Goal: Task Accomplishment & Management: Manage account settings

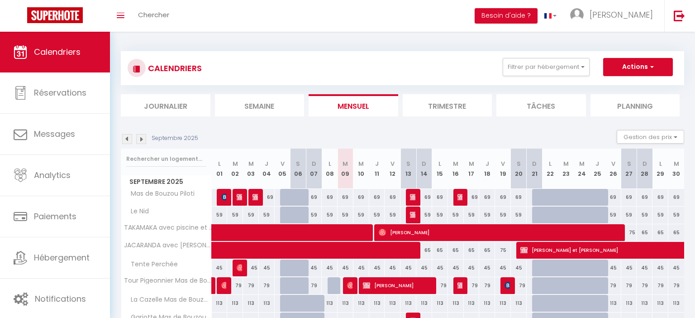
click at [286, 299] on div at bounding box center [288, 303] width 16 height 17
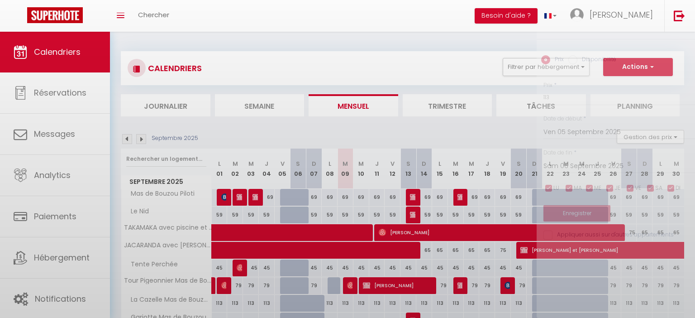
click at [286, 299] on div at bounding box center [347, 159] width 695 height 318
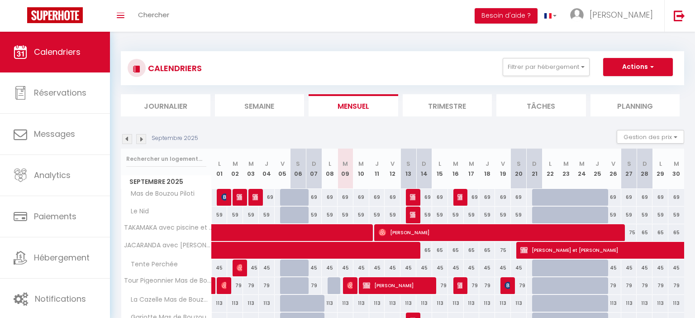
click at [286, 299] on div at bounding box center [288, 303] width 16 height 17
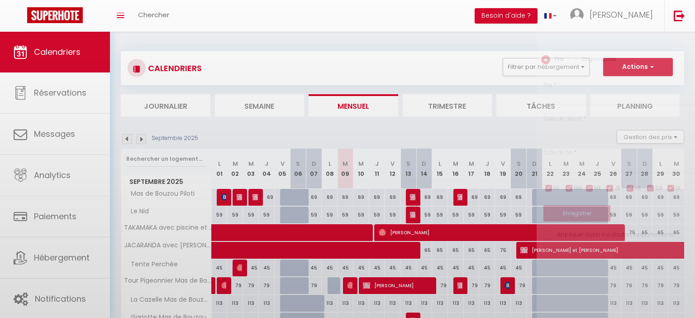
type input "113"
type input "Ven 05 Septembre 2025"
type input "Sam 06 Septembre 2025"
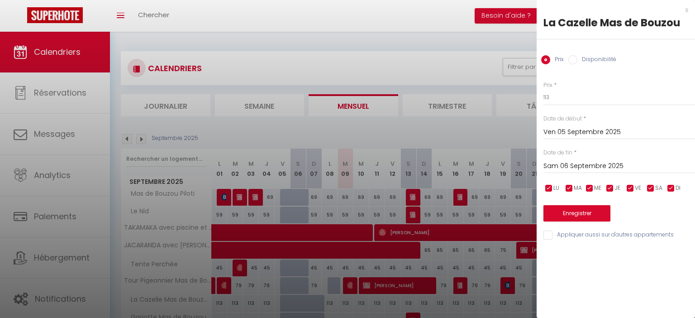
click at [598, 59] on label "Disponibilité" at bounding box center [596, 60] width 39 height 10
click at [577, 59] on input "Disponibilité" at bounding box center [572, 59] width 9 height 9
radio input "true"
radio input "false"
click at [591, 171] on input "Sam 06 Septembre 2025" at bounding box center [619, 167] width 152 height 12
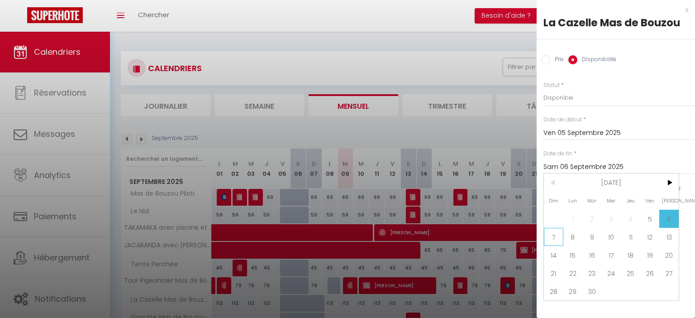
click at [554, 239] on span "7" at bounding box center [553, 237] width 19 height 18
type input "Dim 07 Septembre 2025"
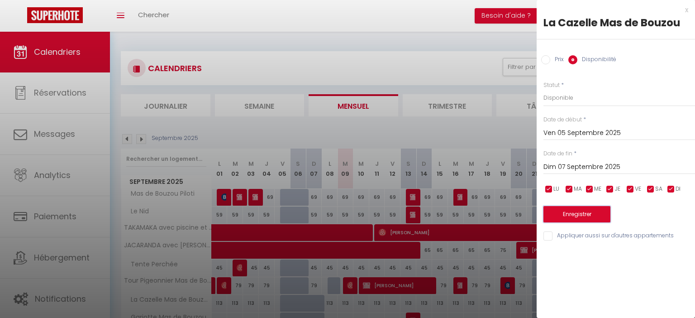
click at [574, 211] on button "Enregistrer" at bounding box center [576, 214] width 67 height 16
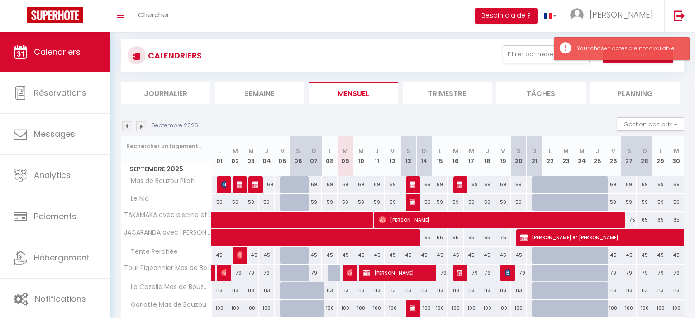
scroll to position [48, 0]
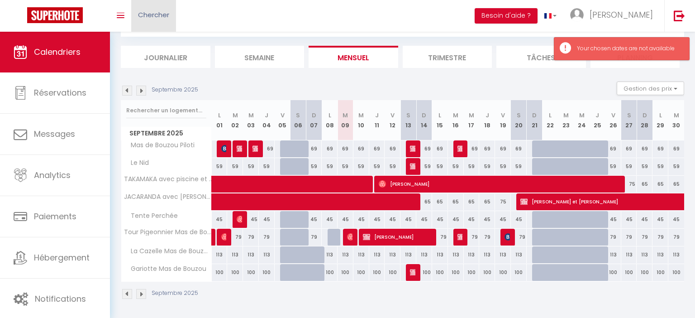
click at [167, 10] on link "Chercher" at bounding box center [153, 16] width 45 height 32
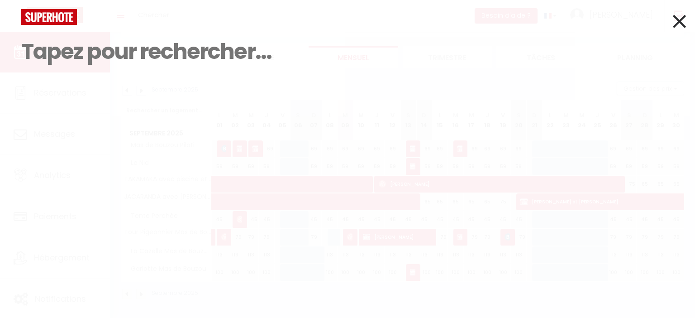
click at [679, 22] on icon at bounding box center [679, 21] width 13 height 23
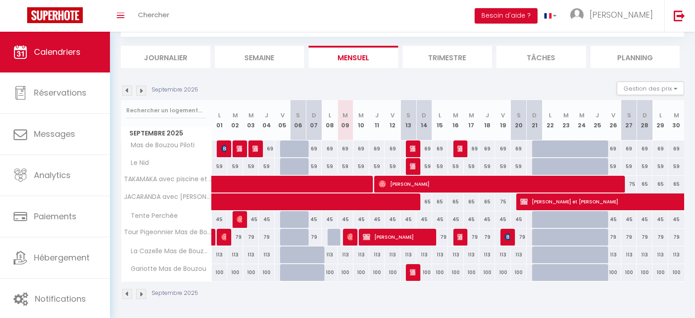
click at [289, 252] on div at bounding box center [288, 254] width 16 height 17
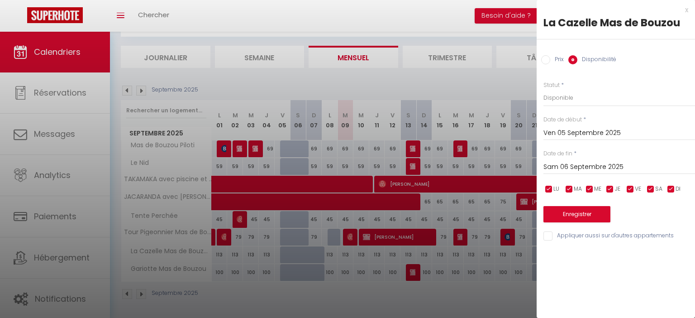
click at [566, 169] on input "Sam 06 Septembre 2025" at bounding box center [619, 167] width 152 height 12
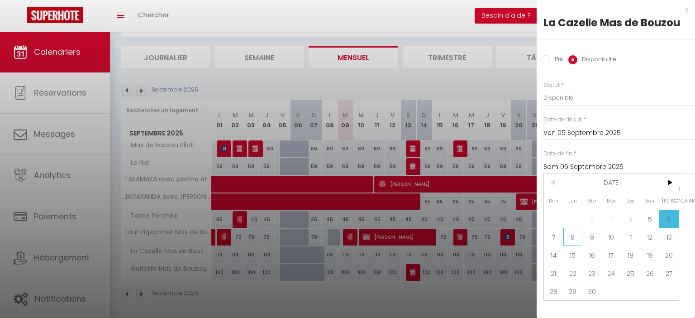
click at [572, 238] on span "8" at bounding box center [572, 237] width 19 height 18
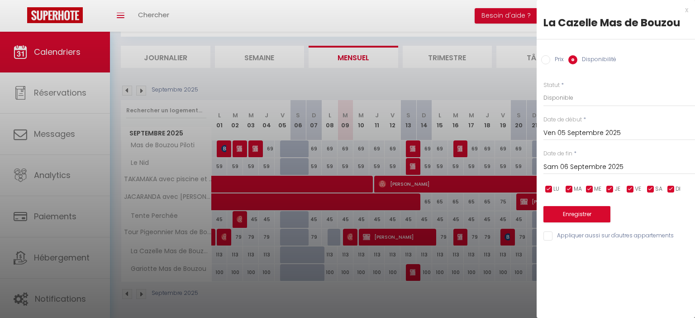
type input "Lun 08 Septembre 2025"
click at [576, 214] on button "Enregistrer" at bounding box center [576, 214] width 67 height 16
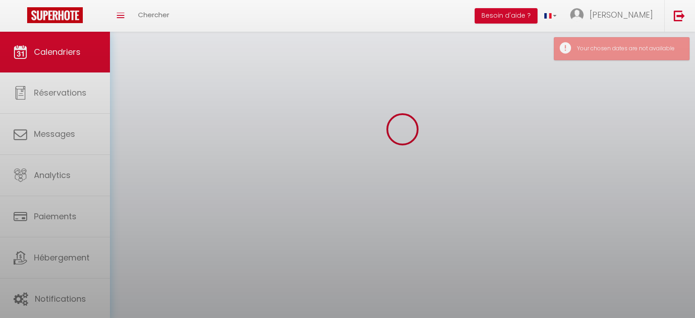
scroll to position [32, 0]
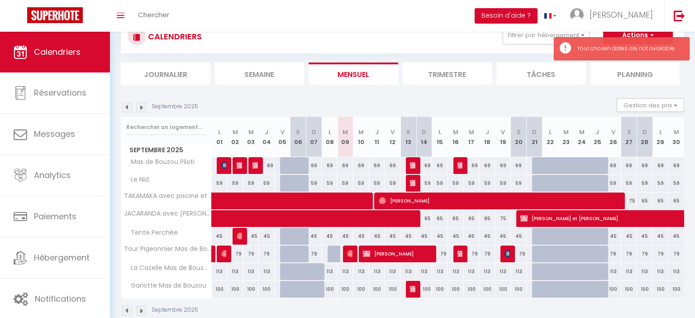
click at [310, 275] on div at bounding box center [314, 271] width 16 height 17
type input "Dim 07 Septembre 2025"
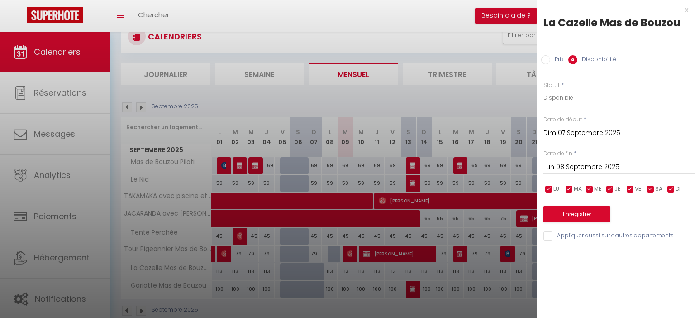
click at [543, 89] on select "Disponible Indisponible" at bounding box center [619, 97] width 152 height 17
click option "Disponible" at bounding box center [0, 0] width 0 height 0
click at [576, 168] on input "Lun 08 Septembre 2025" at bounding box center [619, 167] width 152 height 12
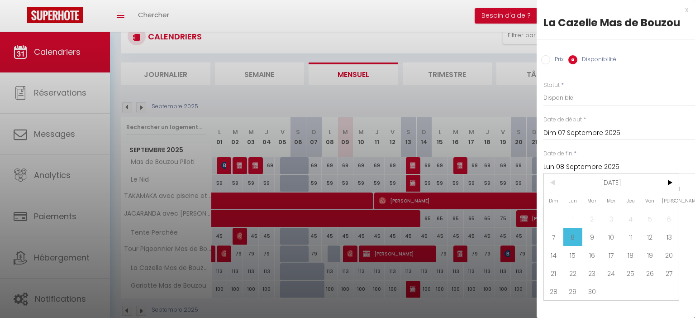
click at [572, 235] on span "8" at bounding box center [572, 237] width 19 height 18
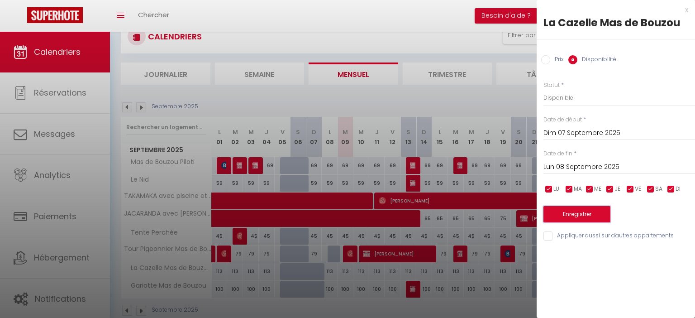
click at [580, 213] on button "Enregistrer" at bounding box center [576, 214] width 67 height 16
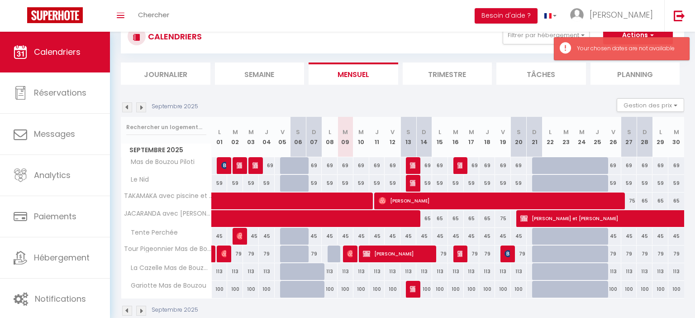
click at [464, 25] on div "Toggle menubar Chercher BUTTON Besoin d'aide ? [PERSON_NAME] Équipe" at bounding box center [377, 16] width 623 height 32
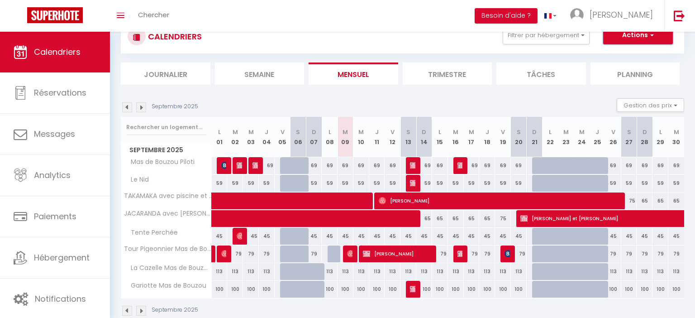
click at [642, 35] on button "Actions" at bounding box center [638, 35] width 70 height 18
click at [397, 27] on div "Toggle menubar Chercher BUTTON Besoin d'aide ? [PERSON_NAME] Équipe" at bounding box center [377, 16] width 623 height 32
click at [332, 254] on div at bounding box center [336, 253] width 16 height 17
type input "Lun 08 Septembre 2025"
type input "[DATE]"
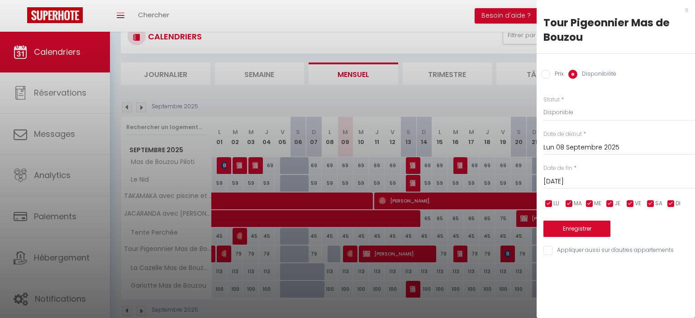
click at [365, 17] on div at bounding box center [347, 159] width 695 height 318
